Goal: Check status: Check status

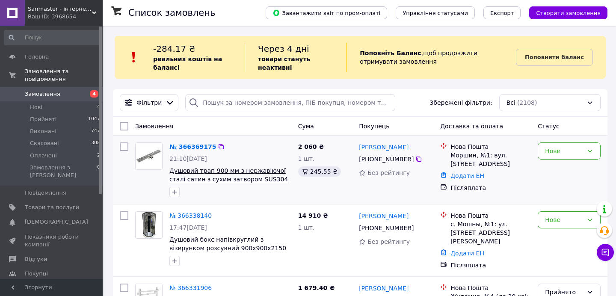
click at [244, 176] on span "Душовий трап 900 мм з нержавіючої сталі сатин з сухим затвором SUS304 KOER FD35…" at bounding box center [229, 179] width 119 height 24
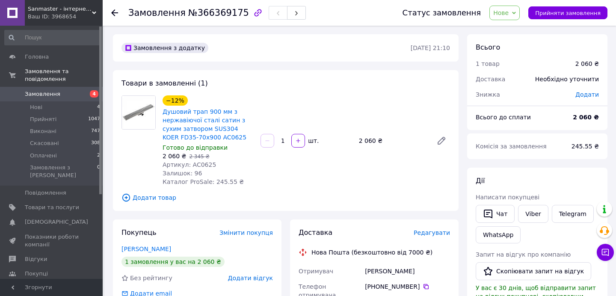
click at [203, 166] on span "Артикул: AC0625" at bounding box center [190, 164] width 54 height 7
copy span "AC0625"
click at [120, 14] on div at bounding box center [119, 13] width 17 height 26
click at [113, 13] on use at bounding box center [114, 12] width 7 height 7
